Goal: Information Seeking & Learning: Learn about a topic

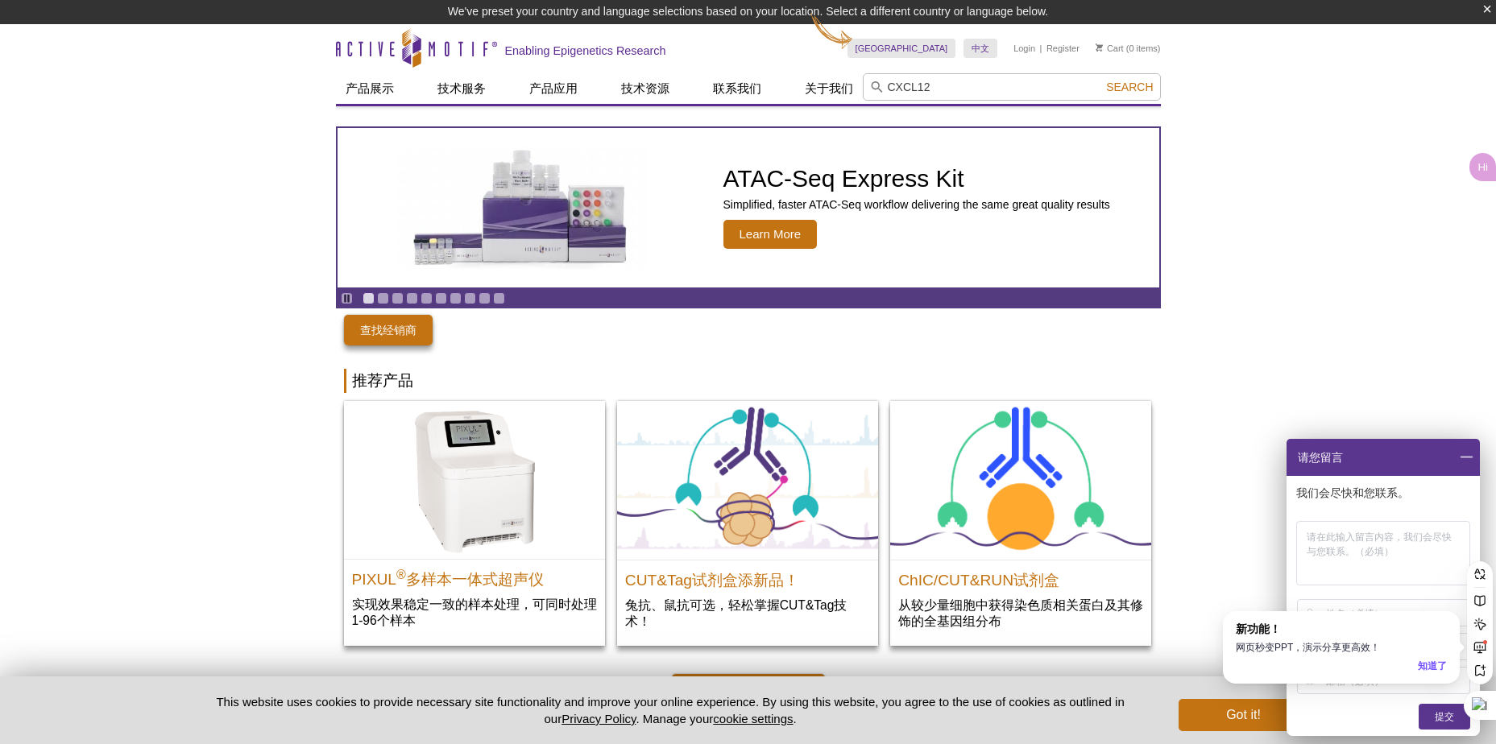
type input "CXCL12"
click at [1101, 80] on button "Search" at bounding box center [1129, 87] width 56 height 14
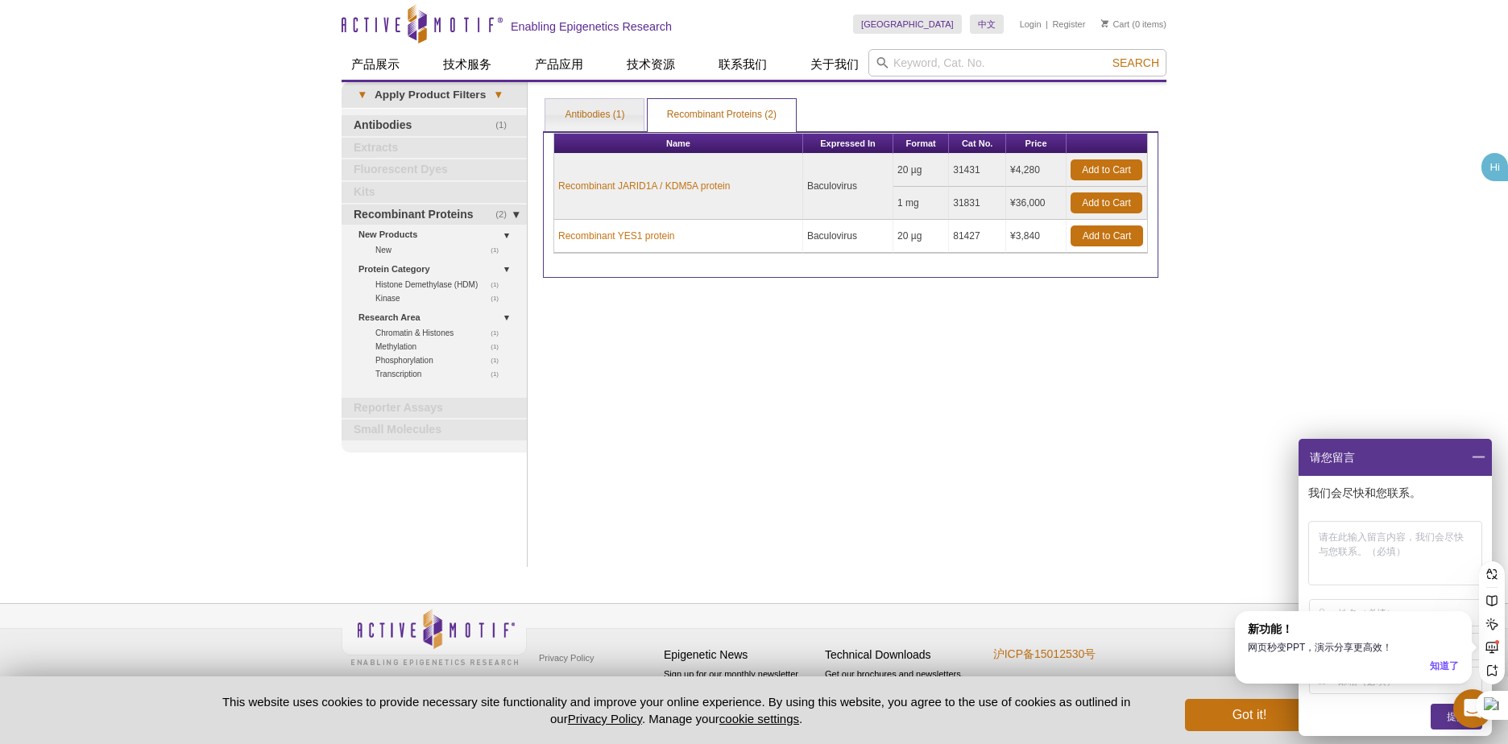
click at [955, 434] on div "Print Results Antibodies (1) Recombinant Proteins (2) Recombinant Proteins (2) …" at bounding box center [850, 324] width 631 height 485
click at [1488, 459] on span at bounding box center [1477, 457] width 27 height 37
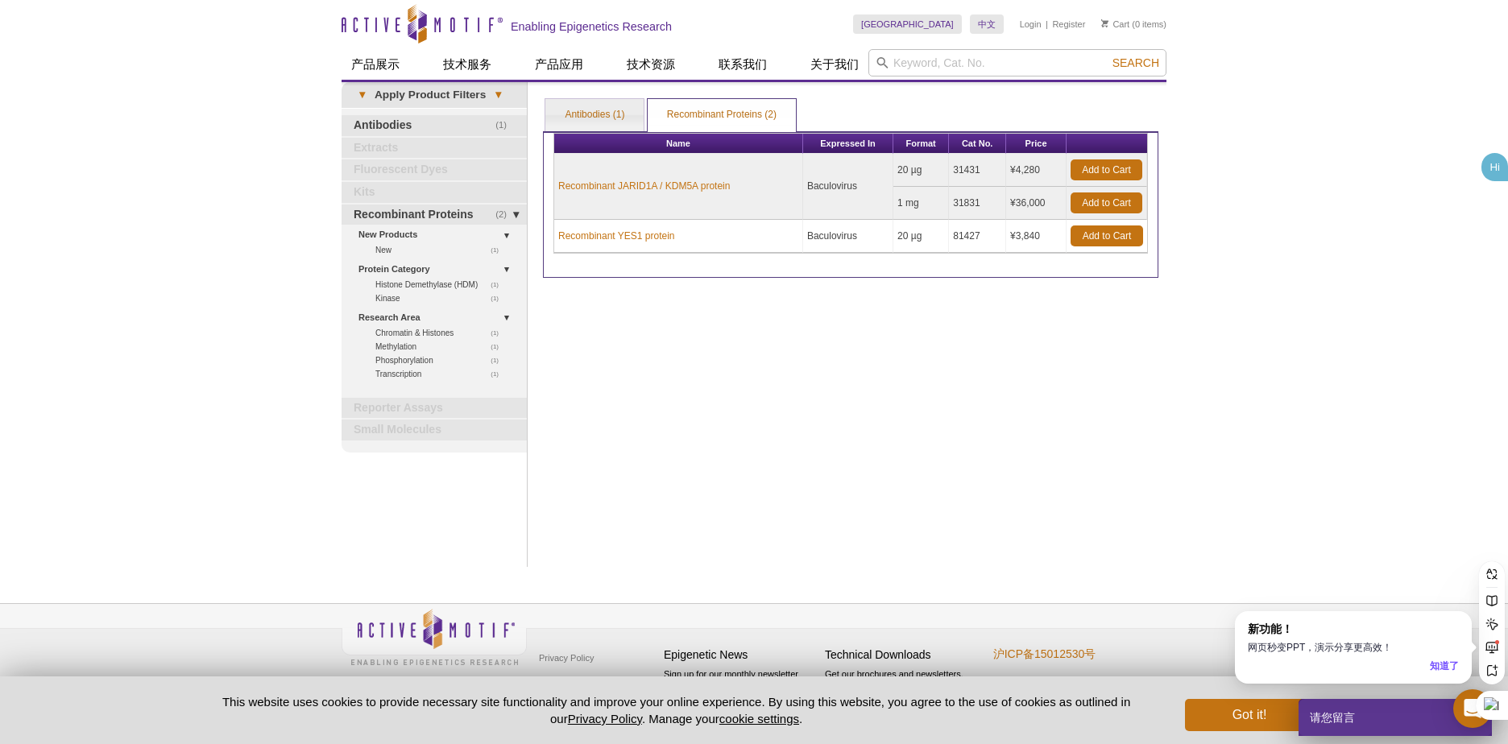
click at [1223, 449] on div "Active Motif Logo Enabling Epigenetics Research 0 Search Skip to content Active…" at bounding box center [754, 372] width 1508 height 744
click at [1450, 668] on div "知道了" at bounding box center [1443, 666] width 29 height 15
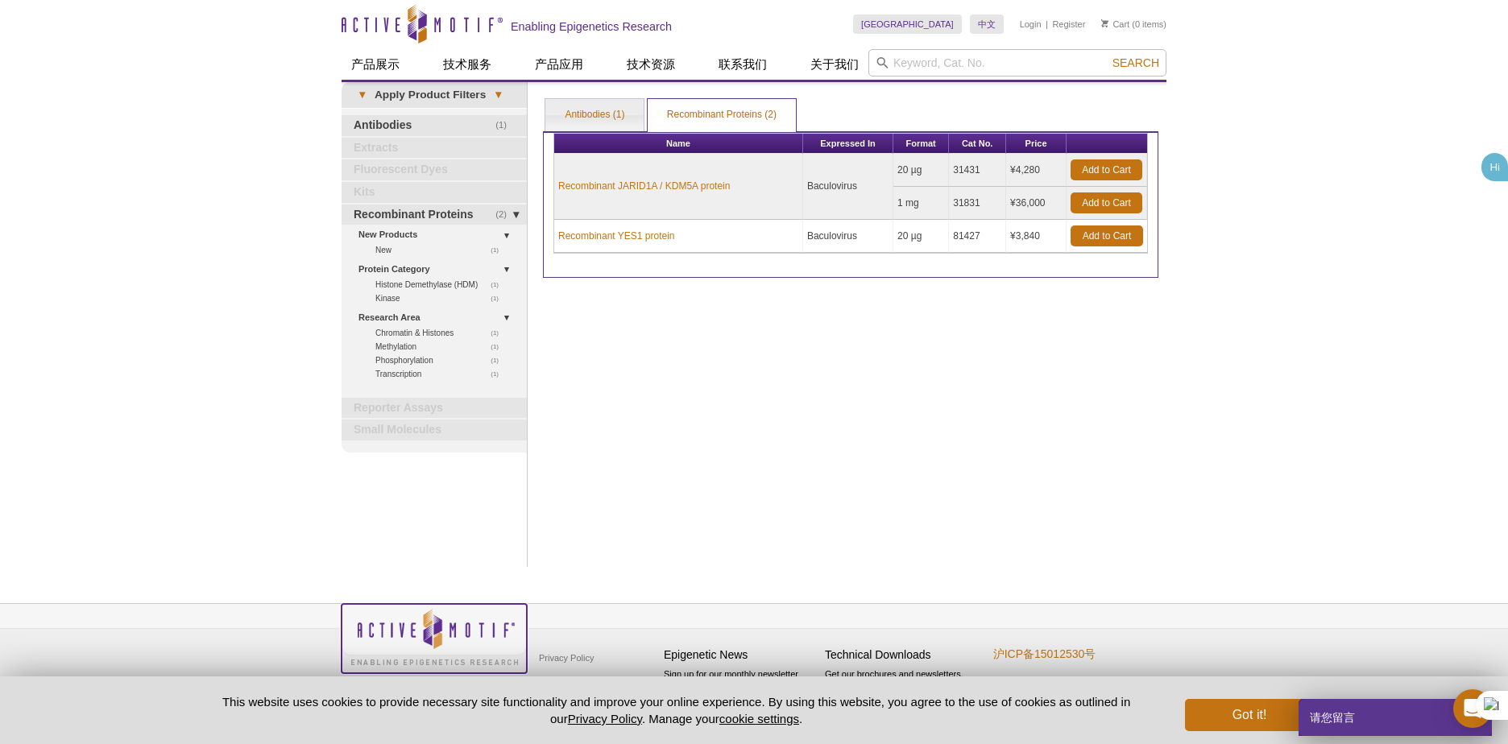
click at [448, 625] on img at bounding box center [433, 636] width 185 height 65
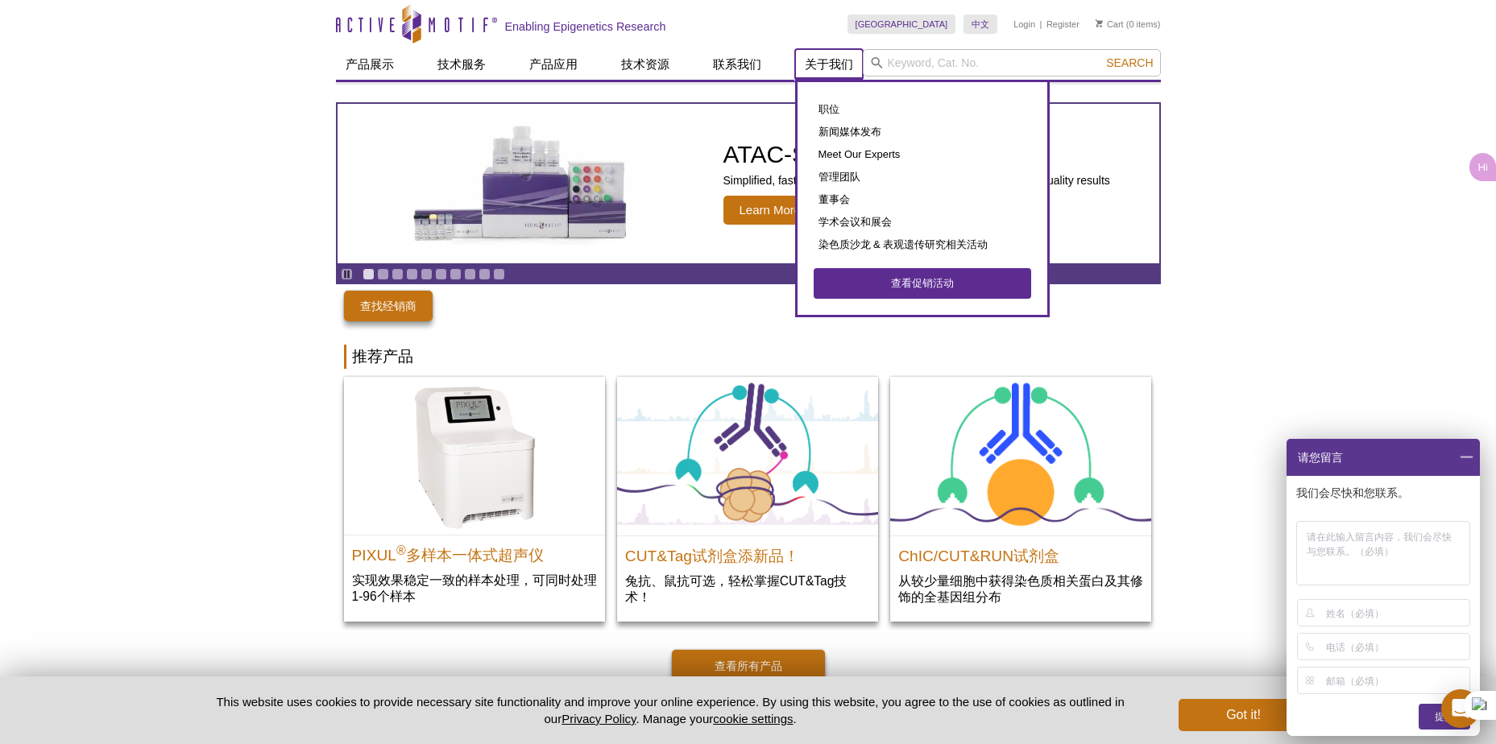
click at [824, 59] on link "关于我们" at bounding box center [829, 64] width 68 height 31
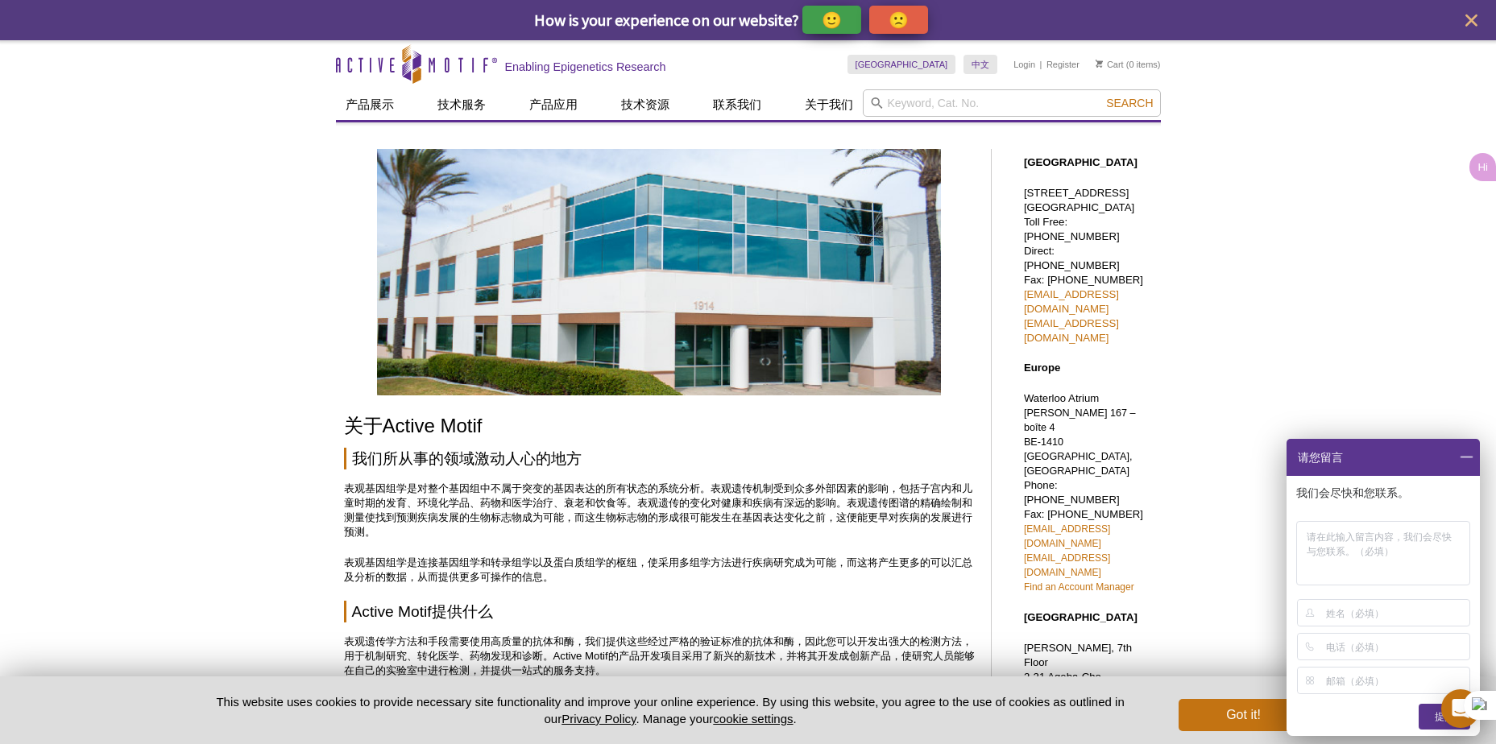
click at [854, 23] on div "🙂" at bounding box center [831, 20] width 59 height 28
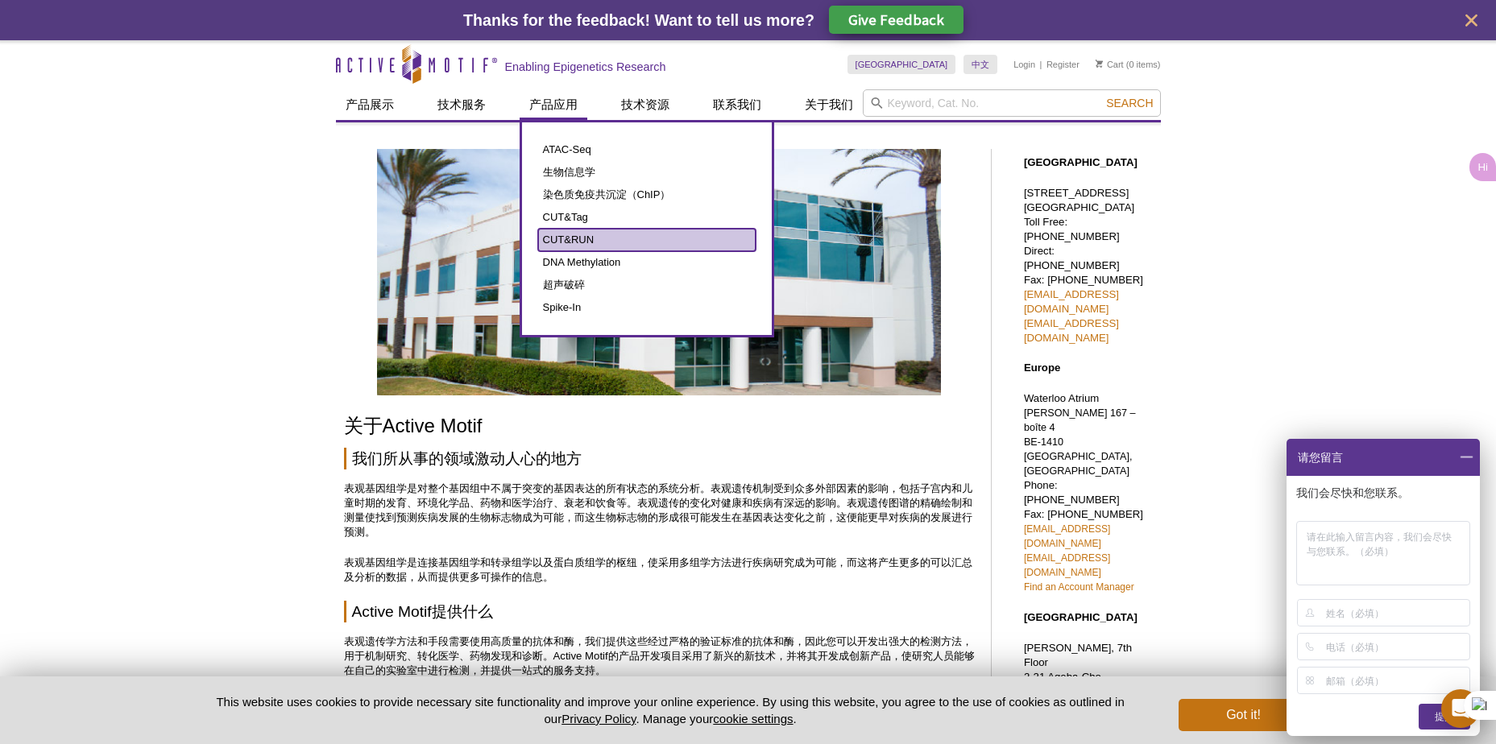
click at [571, 234] on link "CUT&RUN" at bounding box center [646, 240] width 217 height 23
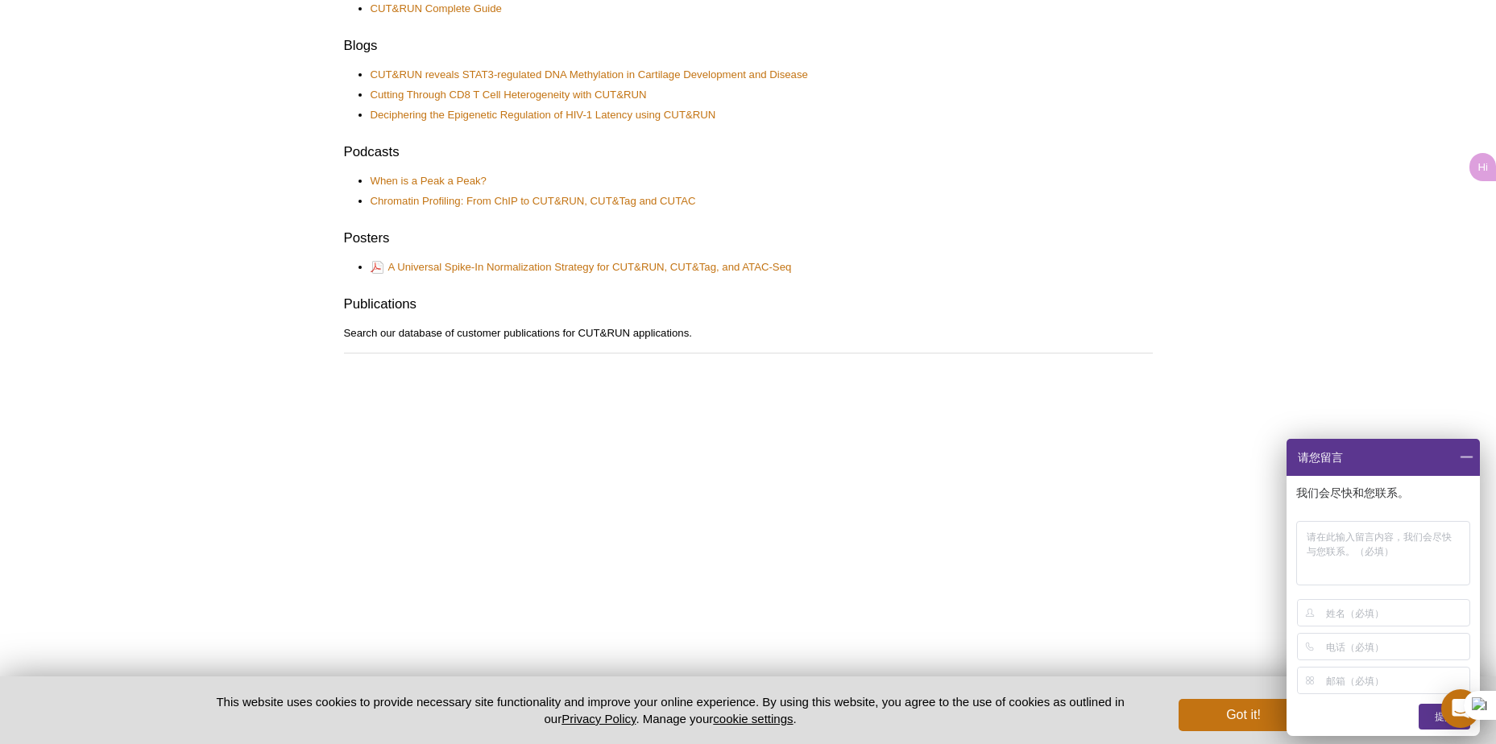
click at [1469, 453] on span at bounding box center [1465, 457] width 27 height 37
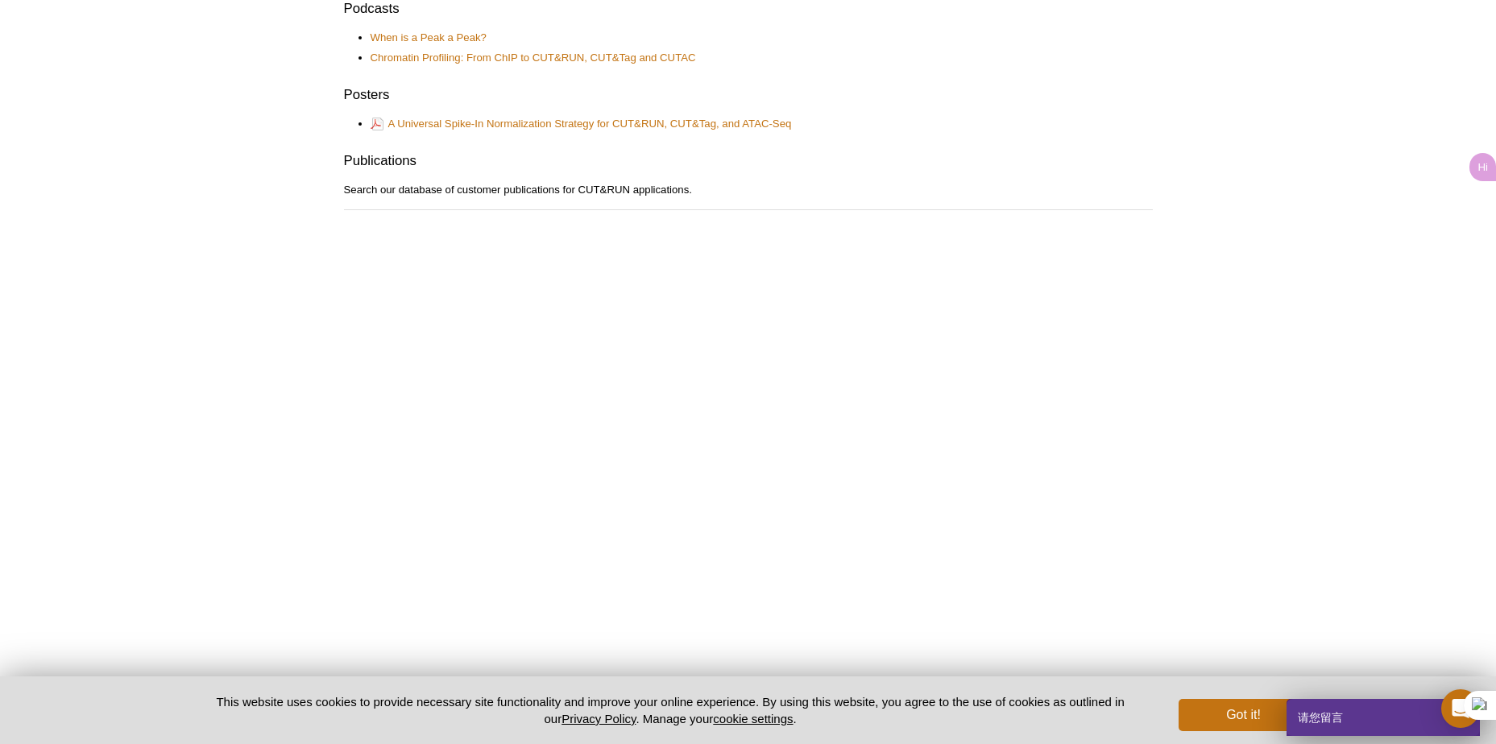
scroll to position [1114, 0]
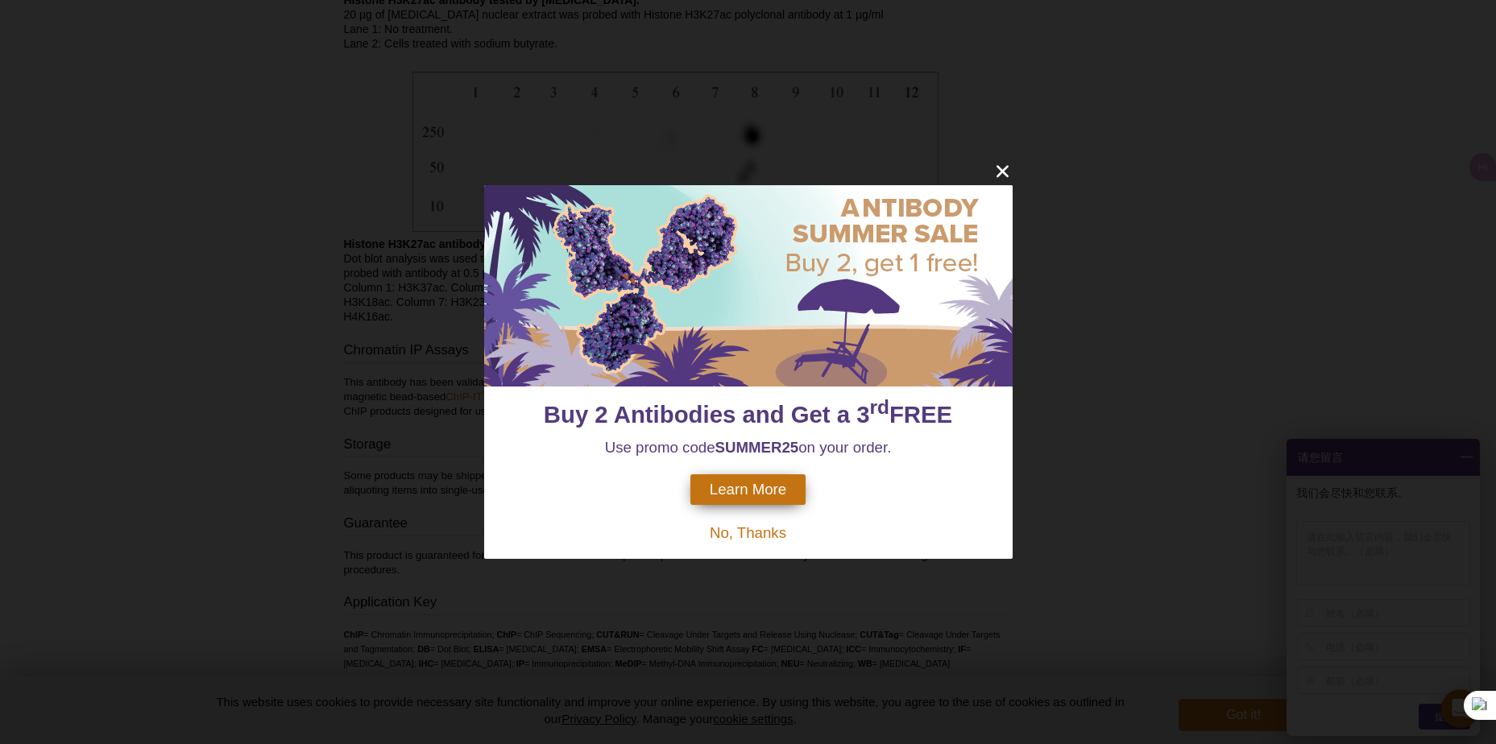
scroll to position [2819, 0]
click at [1008, 172] on icon "close" at bounding box center [1002, 171] width 20 height 20
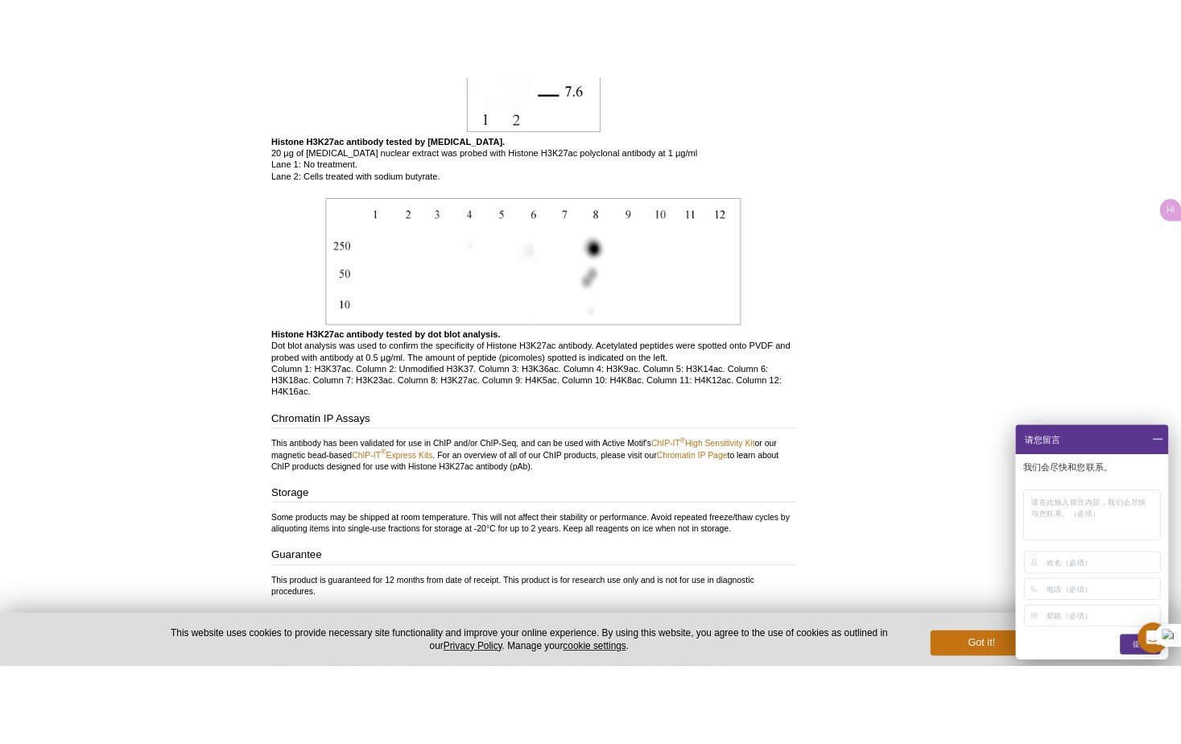
scroll to position [2857, 0]
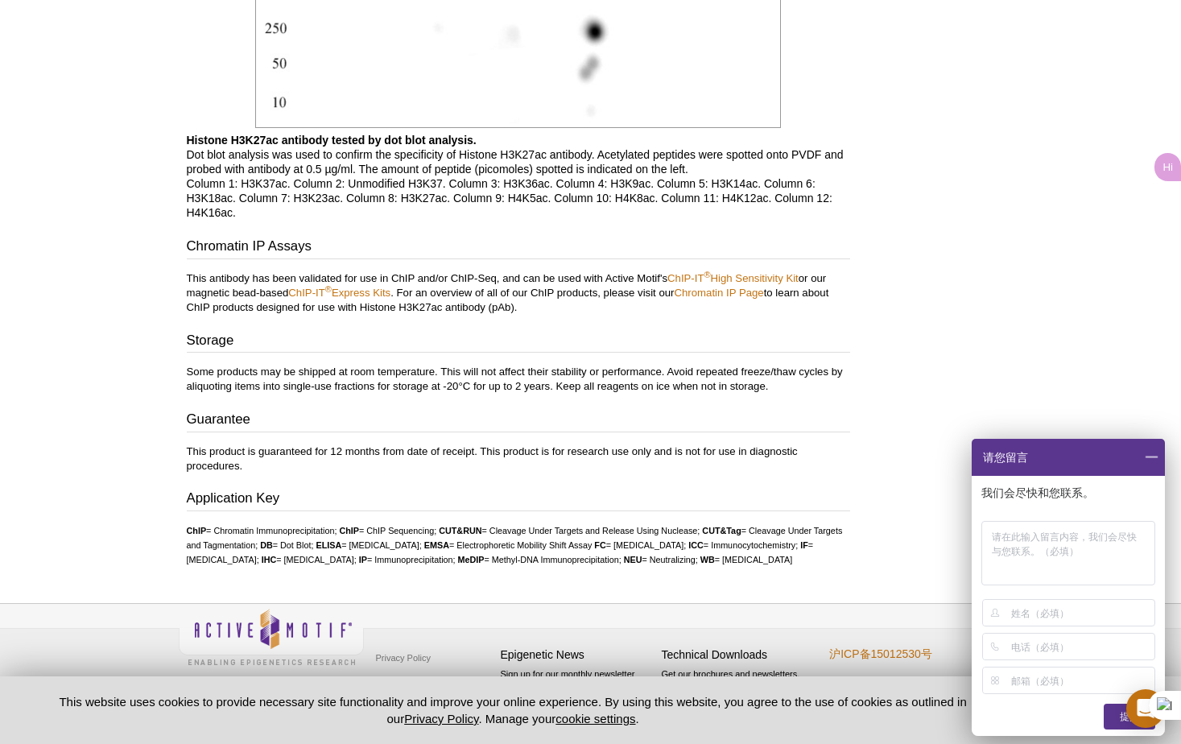
click at [1144, 455] on span at bounding box center [1151, 457] width 27 height 37
